Goal: Check status: Check status

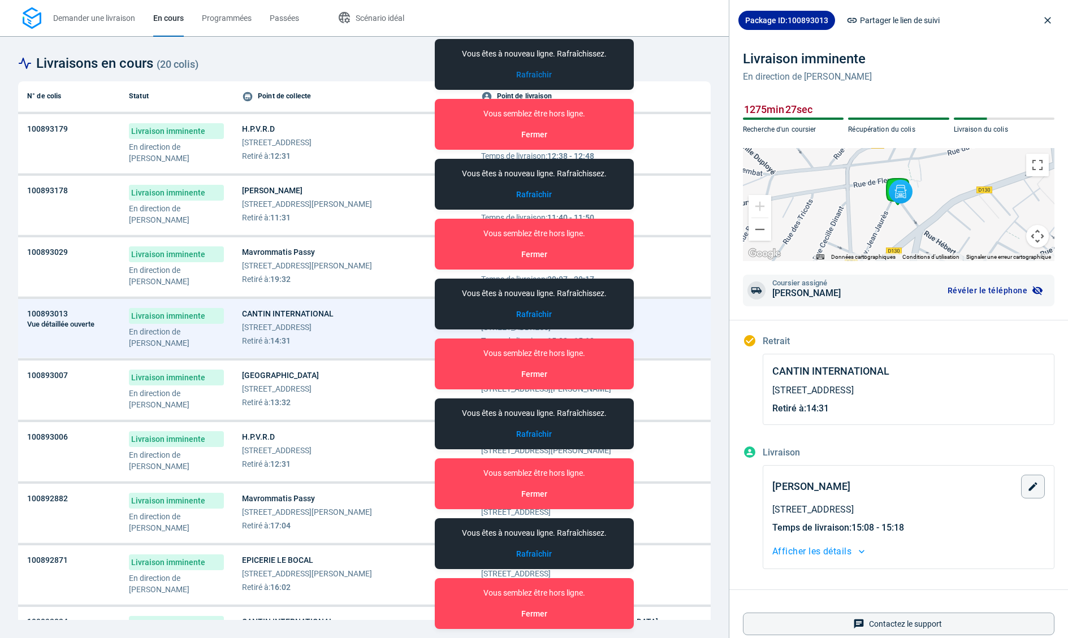
click at [520, 74] on button "Rafraîchir" at bounding box center [534, 75] width 36 height 12
